Goal: Find specific page/section

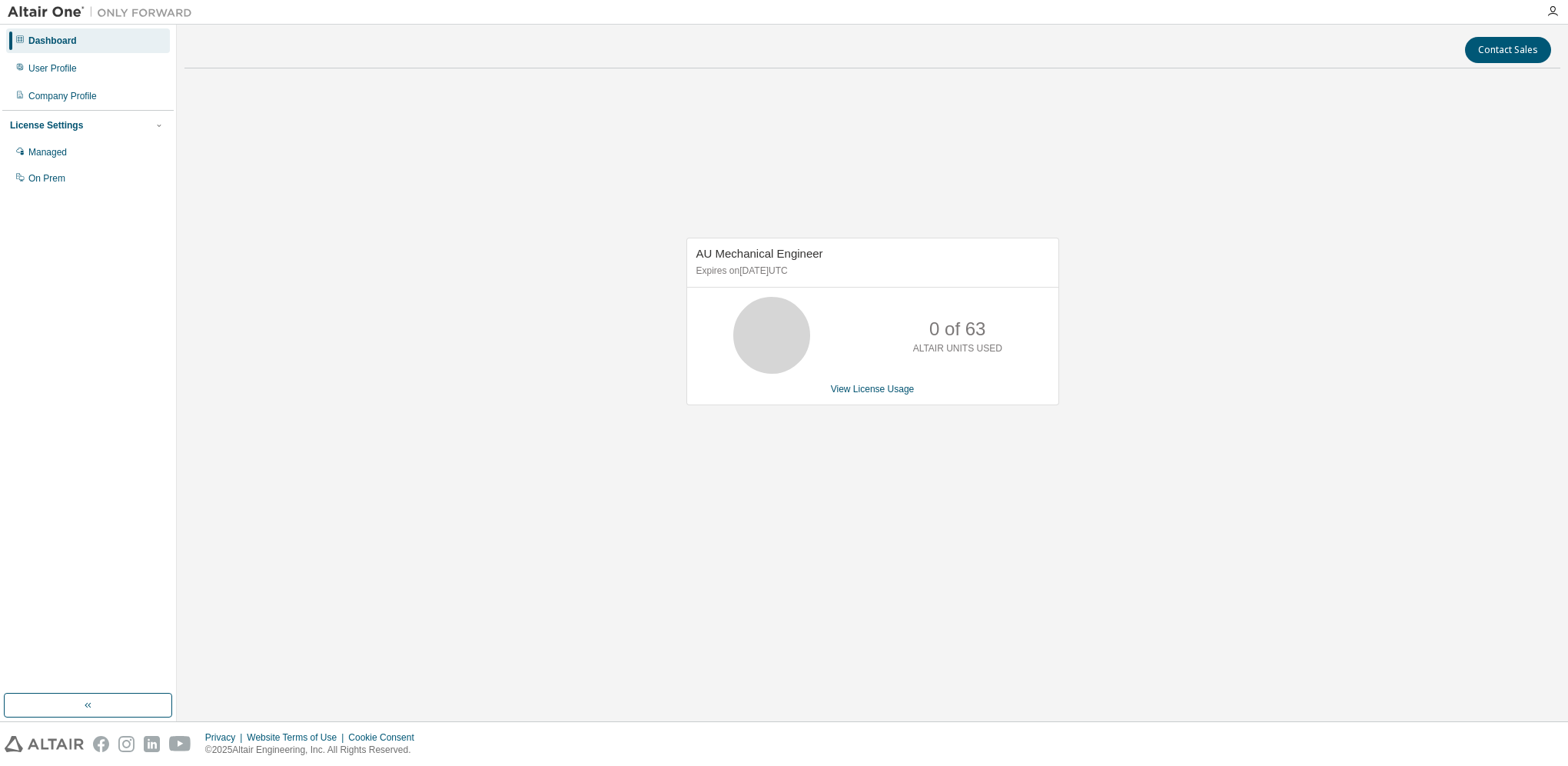
click at [996, 508] on div "AU Mechanical Engineer Expires on [DATE] UTC 0 of 63 ALTAIR UNITS USED View Lic…" at bounding box center [872, 329] width 1376 height 498
click at [1508, 517] on div "AU Mechanical Engineer Expires on [DATE] UTC 0 of 63 ALTAIR UNITS USED View Lic…" at bounding box center [872, 329] width 1376 height 498
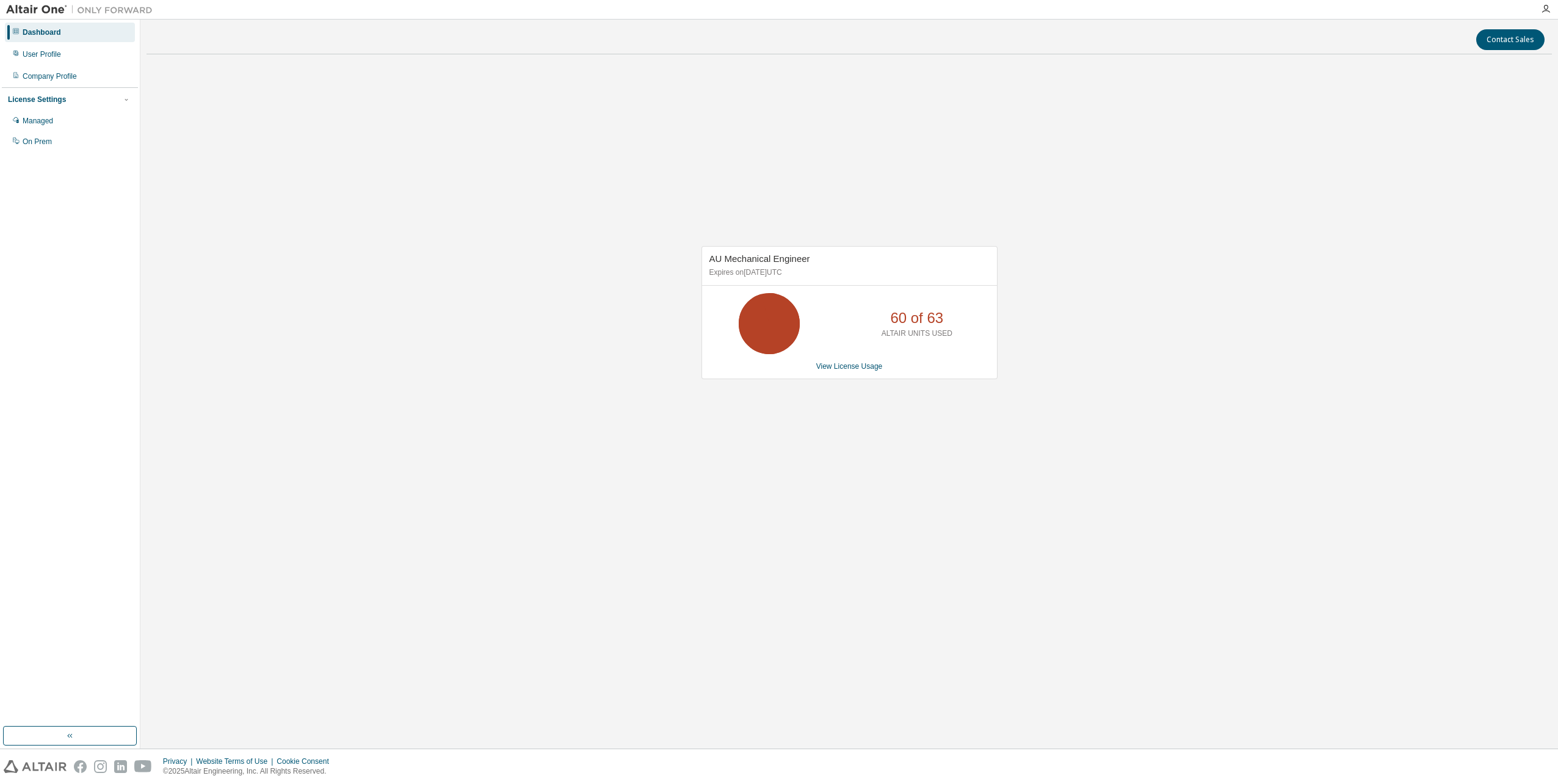
click at [476, 335] on div "AU Mechanical Engineer Expires on [DATE] UTC 60 of 63 ALTAIR UNITS USED View Li…" at bounding box center [849, 318] width 1405 height 509
click at [1231, 261] on div "AU Mechanical Engineer Expires on [DATE] UTC 60 of 63 ALTAIR UNITS USED View Li…" at bounding box center [849, 318] width 1405 height 509
